Goal: Task Accomplishment & Management: Use online tool/utility

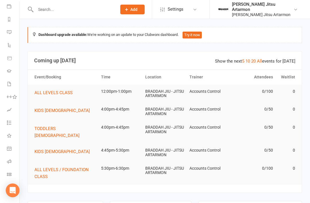
scroll to position [68, 0]
click at [13, 172] on link "Class check-in" at bounding box center [13, 175] width 13 height 13
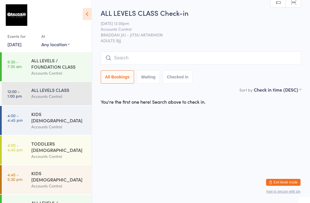
click at [27, 92] on link "12:00 - 1:00 pm ALL LEVELS CLASS Accounts Control" at bounding box center [47, 94] width 90 height 24
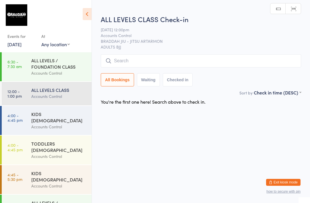
click at [117, 60] on input "search" at bounding box center [201, 60] width 201 height 13
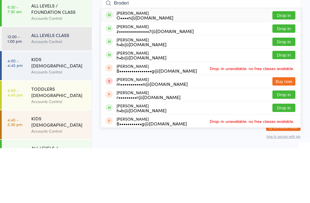
type input "Broderi"
click at [282, 66] on button "Drop in" at bounding box center [284, 70] width 23 height 8
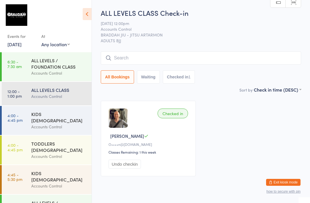
click at [263, 58] on input "search" at bounding box center [201, 57] width 201 height 13
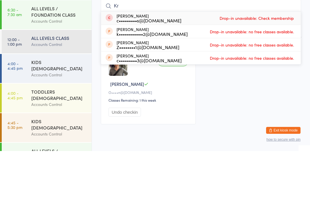
type input "K"
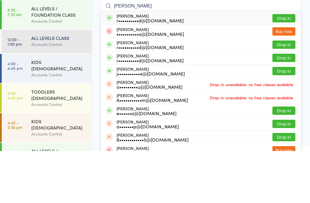
type input "Anand"
click at [284, 93] on button "Drop in" at bounding box center [284, 97] width 23 height 8
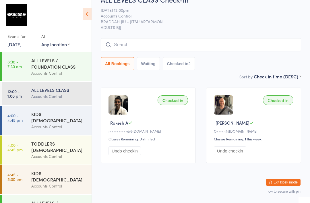
click at [168, 43] on input "search" at bounding box center [201, 44] width 201 height 13
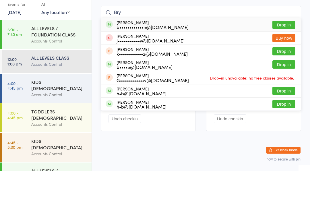
type input "Bry"
click at [288, 53] on button "Drop in" at bounding box center [284, 57] width 23 height 8
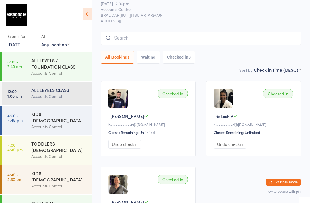
scroll to position [0, 0]
click at [12, 95] on time "12:00 - 1:00 pm" at bounding box center [14, 93] width 14 height 9
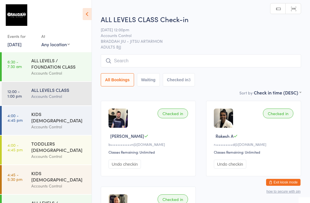
click at [176, 68] on input "search" at bounding box center [201, 60] width 201 height 13
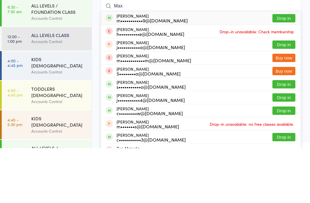
type input "Max"
click at [285, 69] on button "Drop in" at bounding box center [284, 73] width 23 height 8
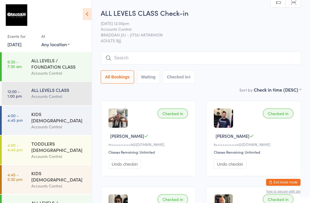
click at [236, 52] on input "search" at bounding box center [201, 57] width 201 height 13
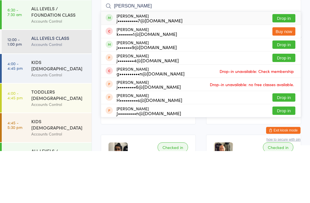
type input "J"
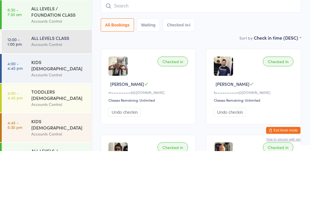
click at [212, 70] on div "All Bookings Waiting Checked in 4" at bounding box center [201, 76] width 201 height 13
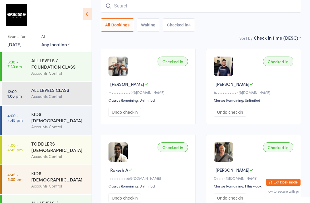
click at [278, 179] on button "Exit kiosk mode" at bounding box center [283, 182] width 34 height 7
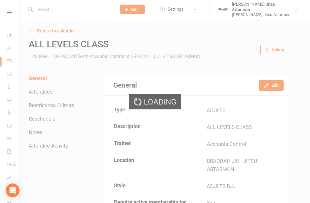
click at [62, 11] on div "Loading" at bounding box center [155, 101] width 310 height 203
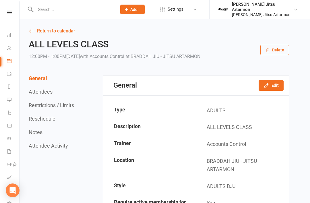
click at [53, 13] on input "text" at bounding box center [73, 9] width 79 height 8
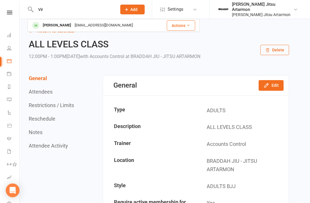
type input "Vir"
click at [51, 21] on div "[PERSON_NAME]" at bounding box center [57, 25] width 32 height 8
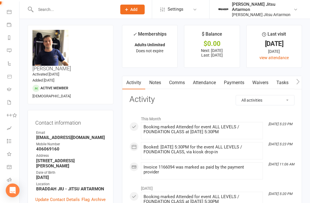
scroll to position [49, 0]
click at [9, 192] on icon at bounding box center [9, 193] width 5 height 5
